Goal: Information Seeking & Learning: Learn about a topic

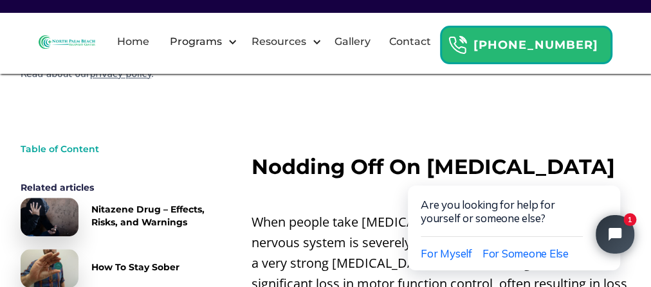
scroll to position [401, 0]
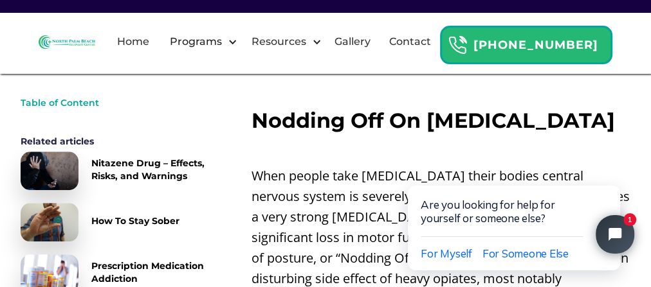
scroll to position [447, 0]
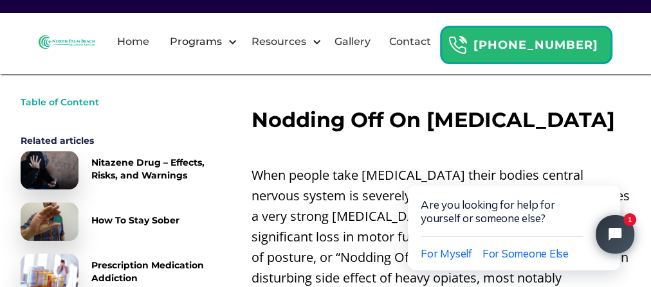
click at [175, 203] on link "How To Stay Sober" at bounding box center [116, 222] width 190 height 39
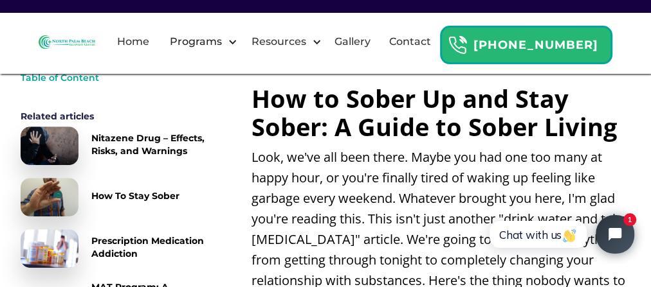
scroll to position [340, 0]
click at [173, 163] on link "Nitazene Drug – Effects, Risks, and Warnings" at bounding box center [116, 146] width 190 height 39
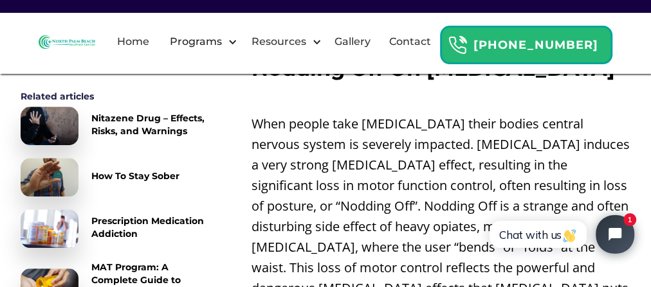
scroll to position [502, 0]
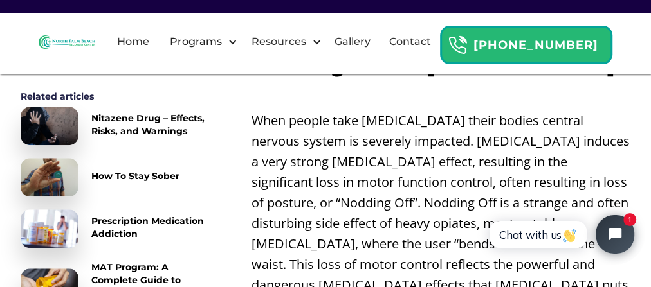
click at [614, 153] on p "When people take [MEDICAL_DATA] their bodies central nervous system is severely…" at bounding box center [440, 214] width 379 height 206
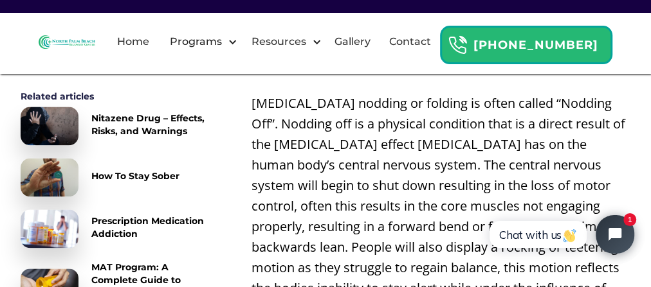
scroll to position [821, 0]
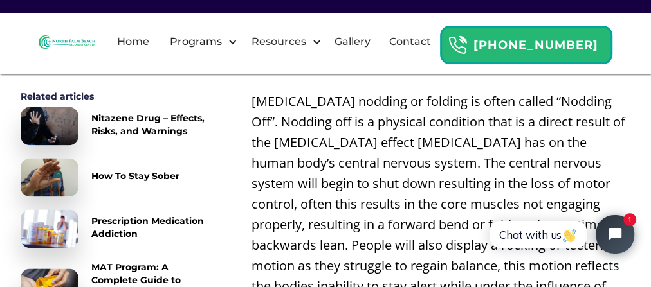
click at [617, 174] on p "[MEDICAL_DATA] nodding or folding is often called “Nodding Off”. Nodding off is…" at bounding box center [440, 204] width 379 height 226
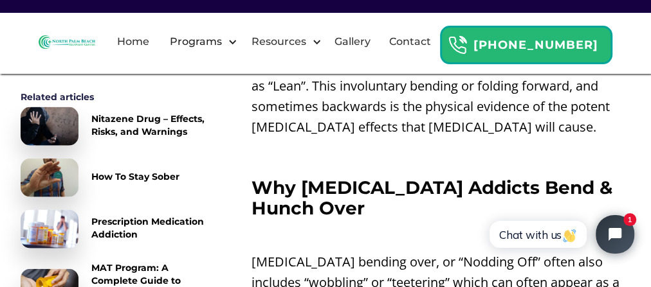
scroll to position [1403, 0]
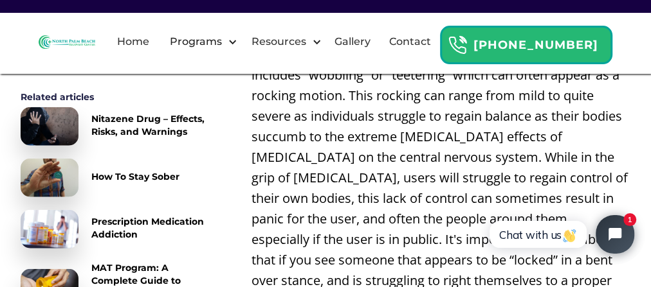
scroll to position [1611, 0]
click at [625, 183] on p "[MEDICAL_DATA] bending over, or “Nodding Off” often also includes “wobbling” or…" at bounding box center [440, 220] width 379 height 350
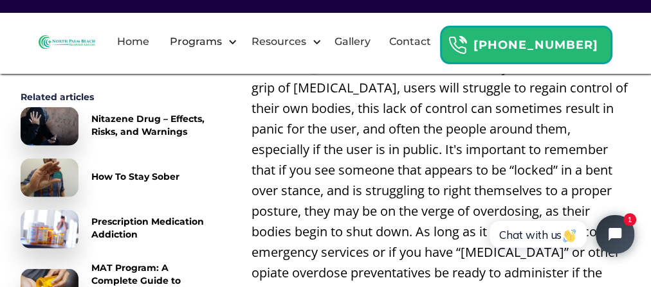
scroll to position [1701, 0]
